Goal: Task Accomplishment & Management: Manage account settings

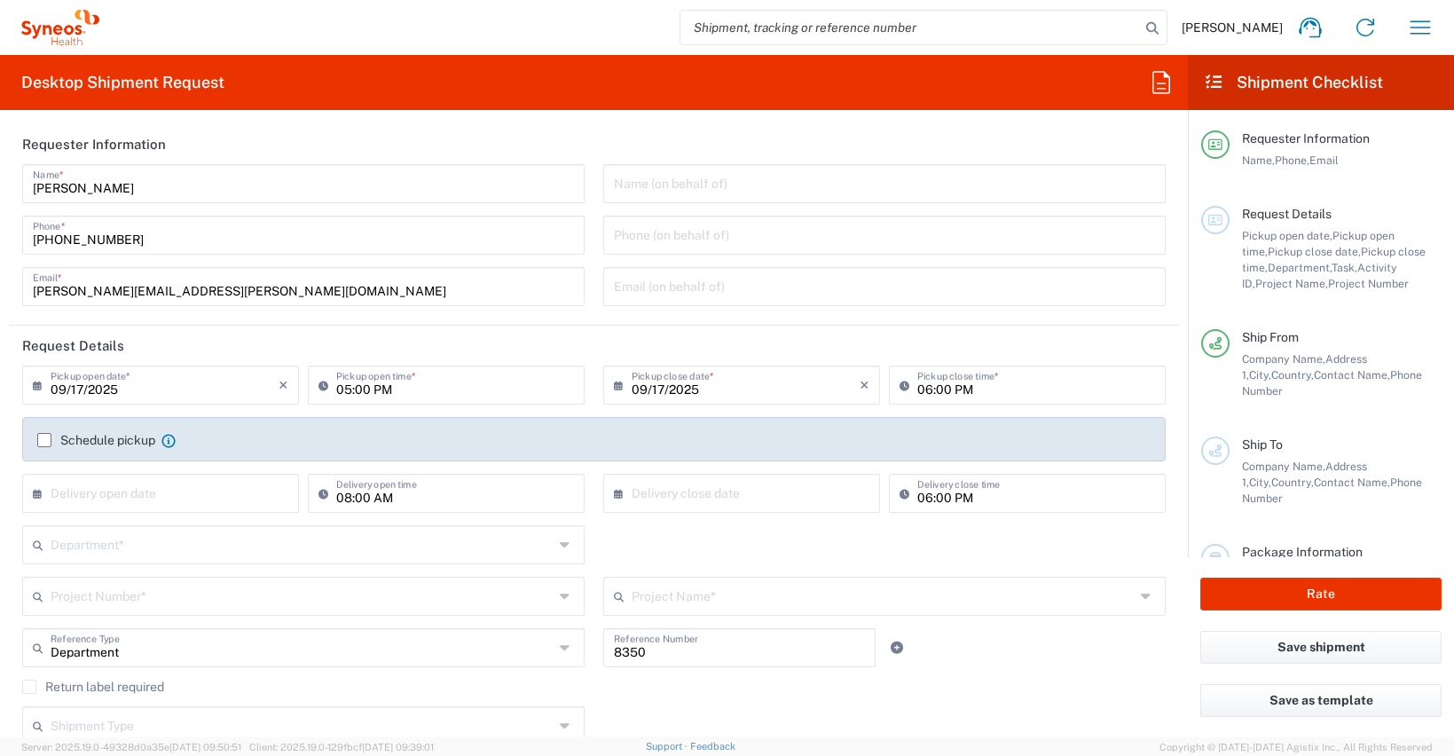
type input "[GEOGRAPHIC_DATA]"
type input "Syneos Health Clinical [GEOGRAPHIC_DATA]"
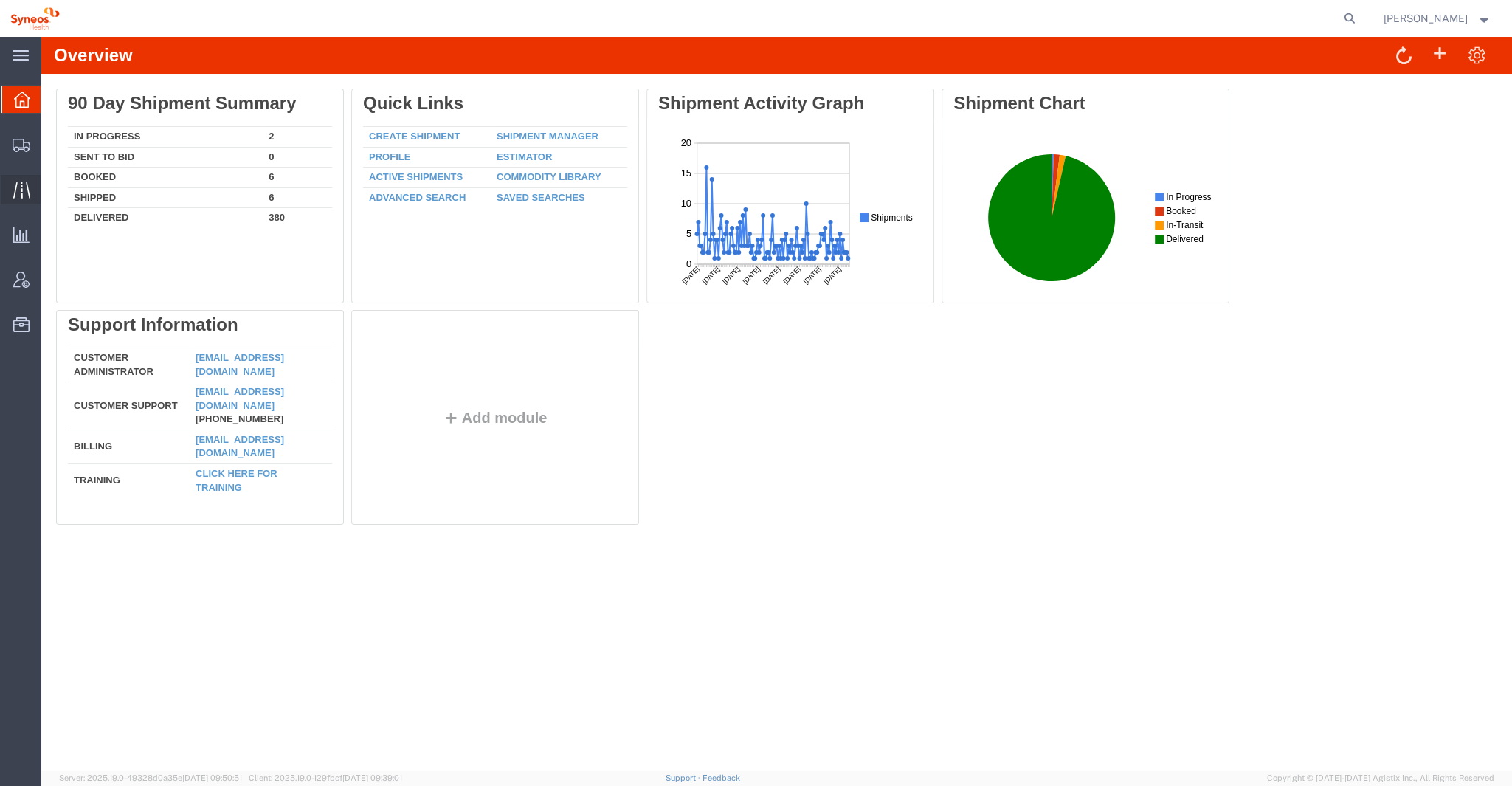
click at [22, 194] on icon at bounding box center [21, 190] width 17 height 17
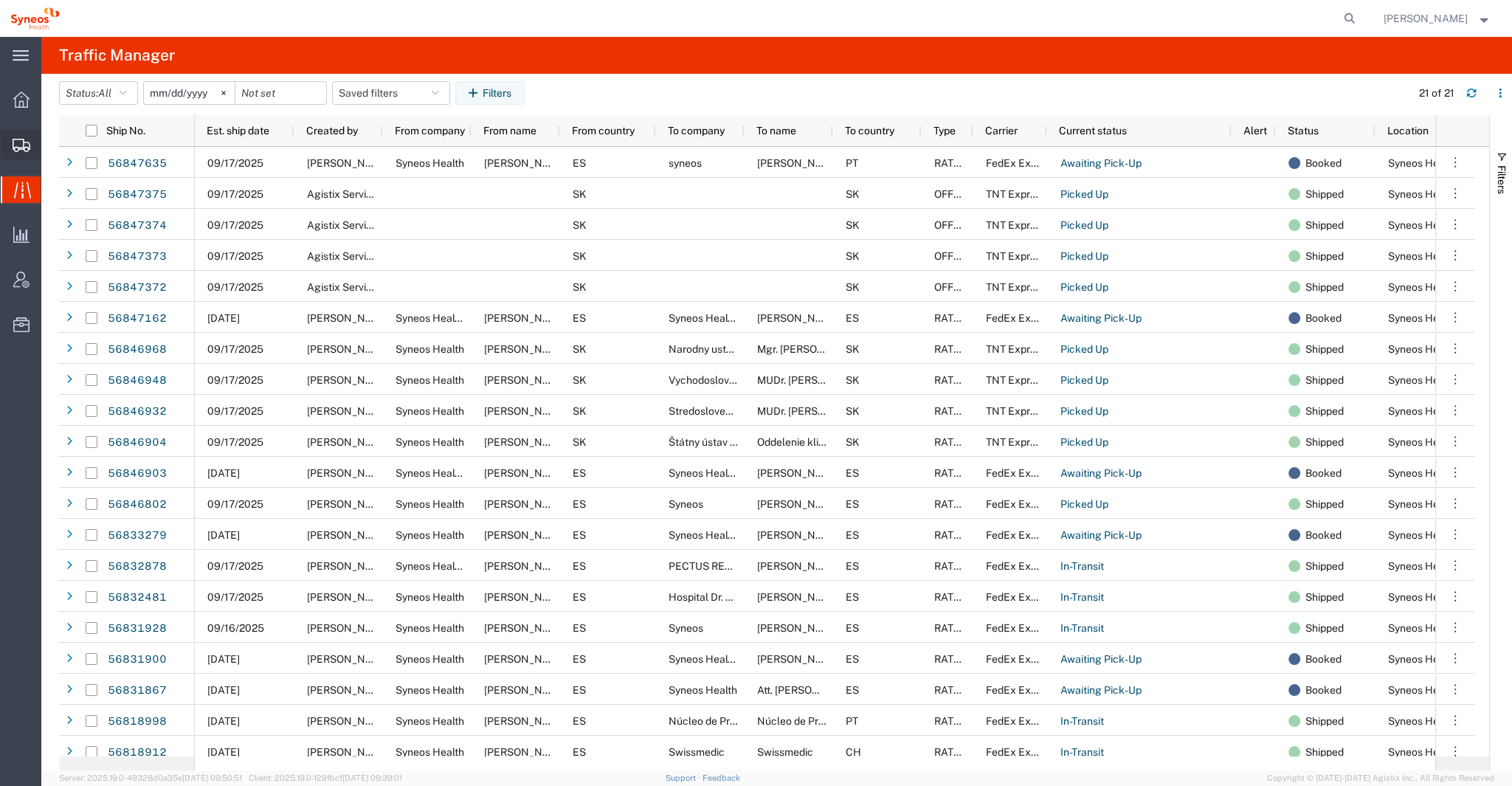
click at [27, 143] on icon at bounding box center [21, 146] width 17 height 13
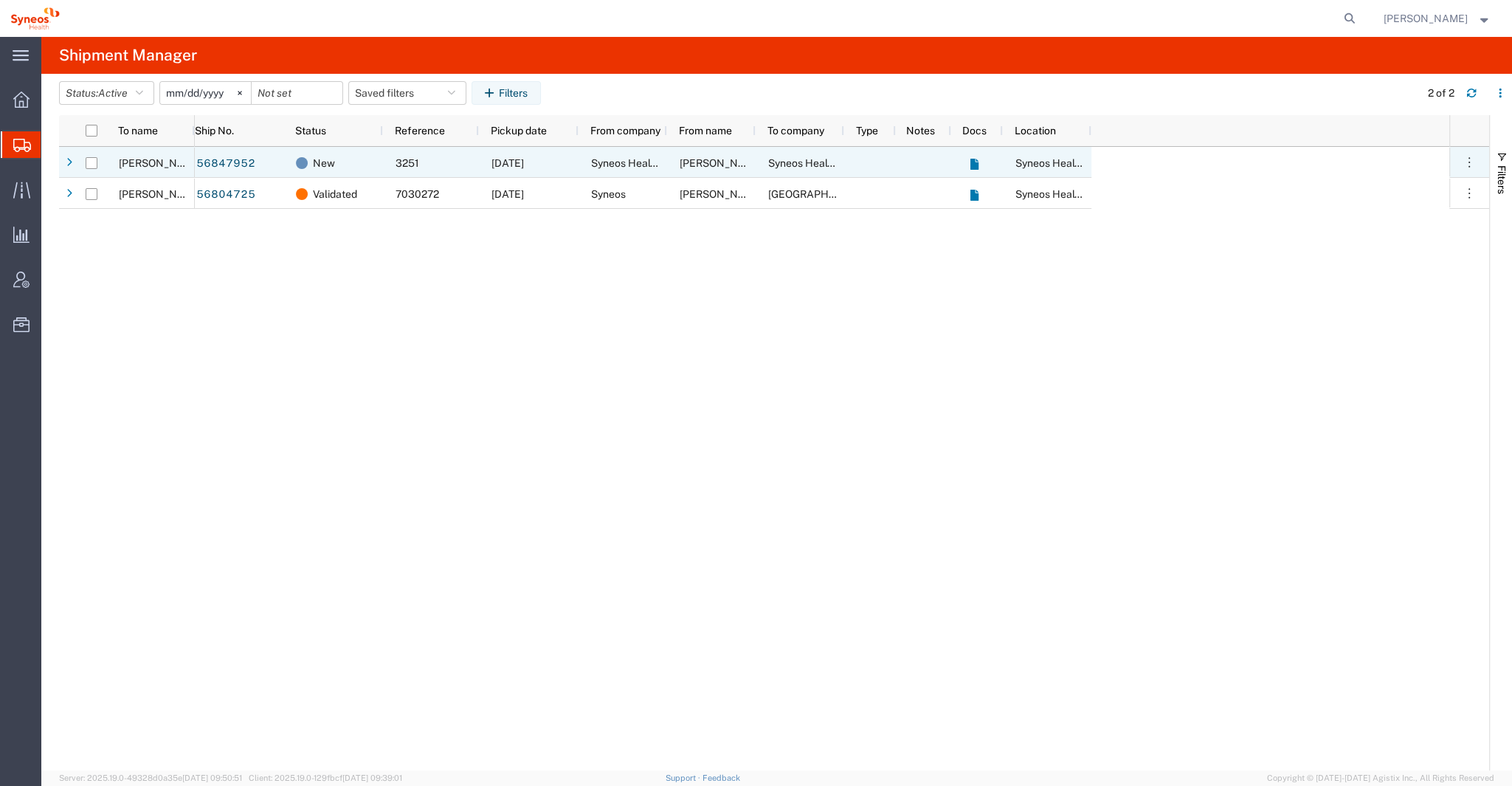
click at [152, 153] on div "[PERSON_NAME]" at bounding box center [151, 162] width 88 height 31
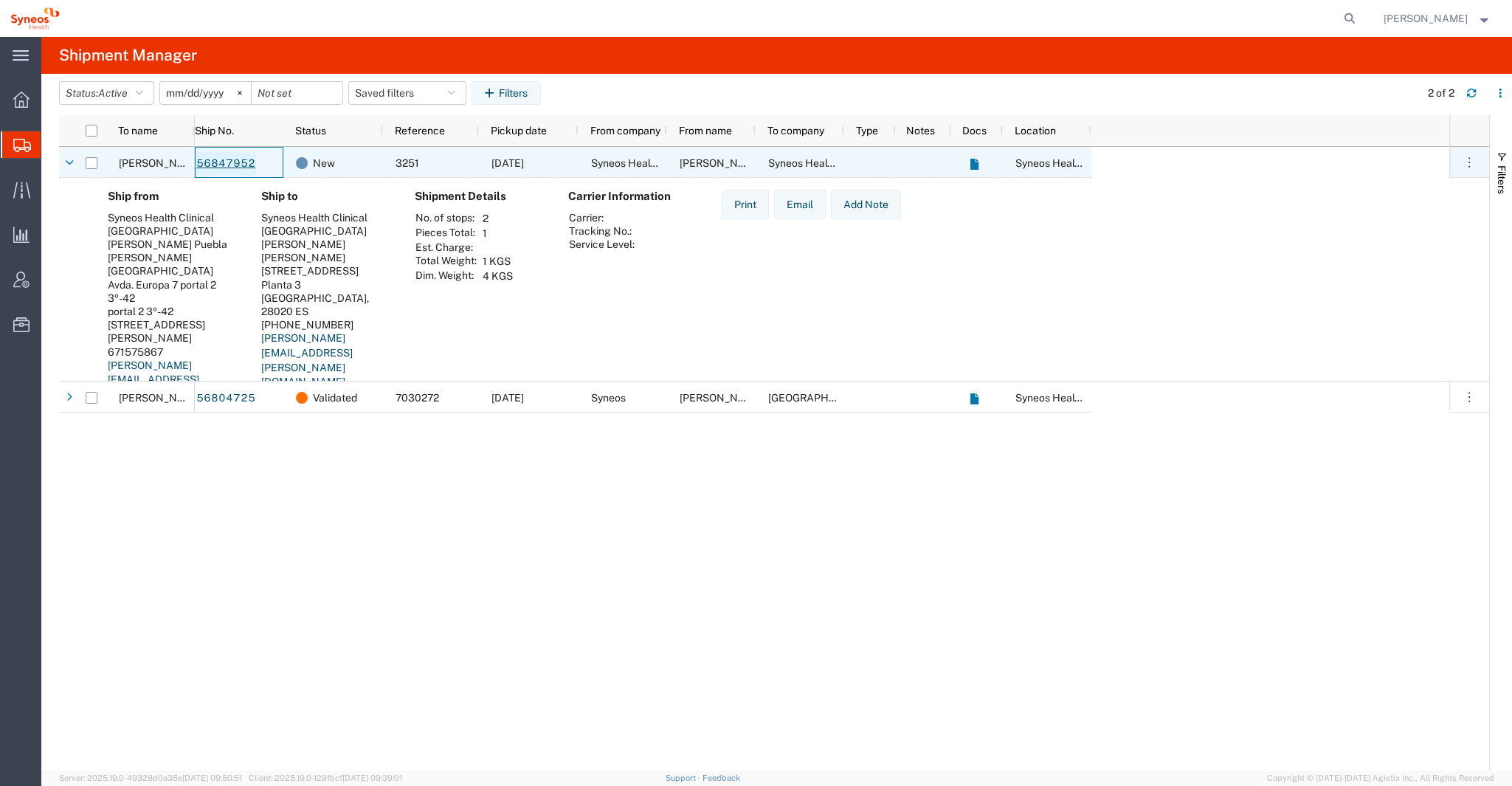
click at [237, 168] on link "56847952" at bounding box center [225, 164] width 61 height 23
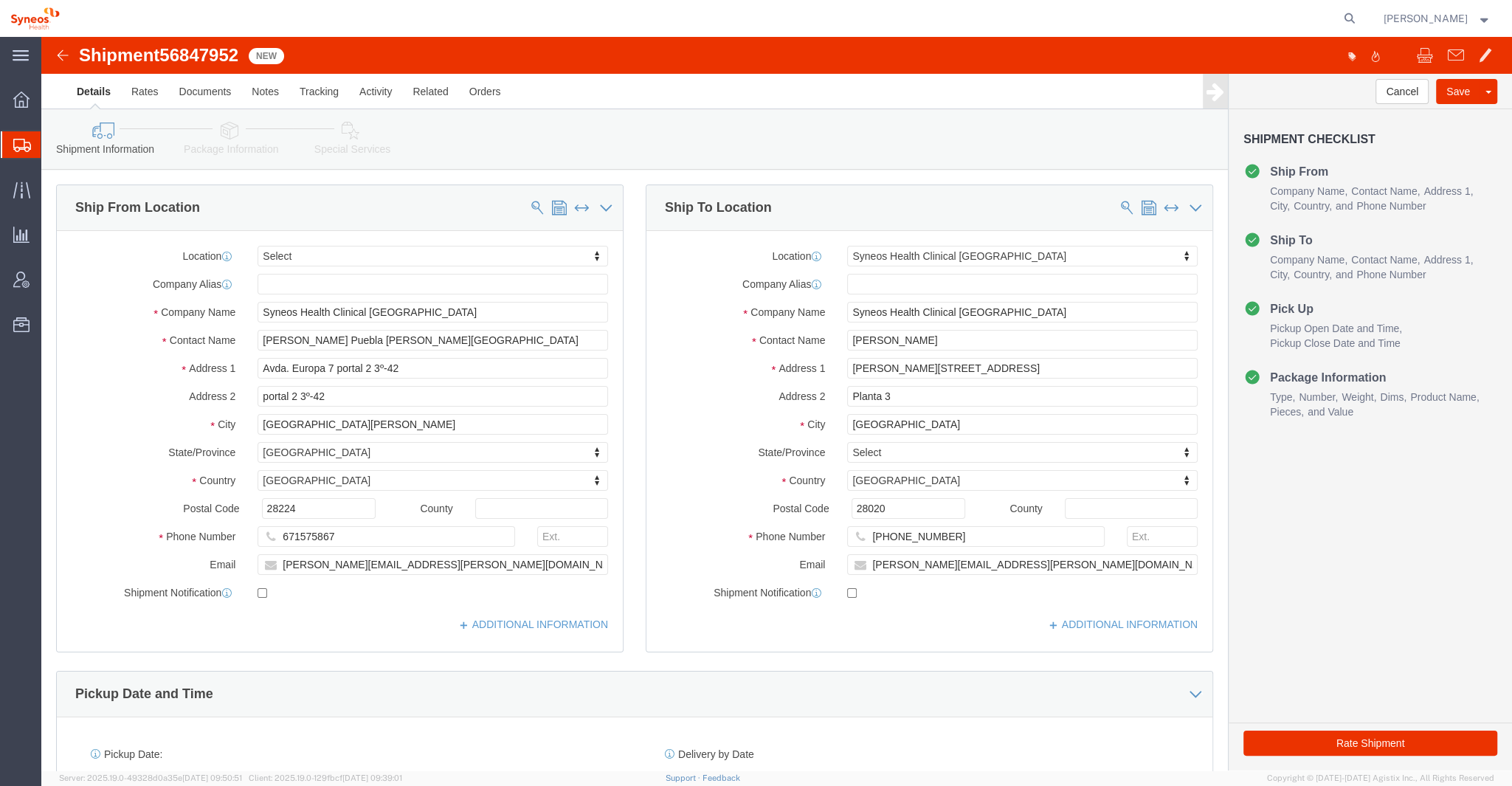
select select
select select "48900"
